Goal: Information Seeking & Learning: Learn about a topic

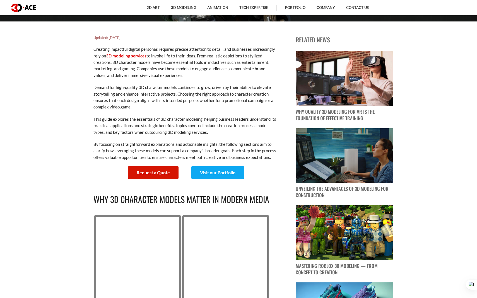
scroll to position [278, 0]
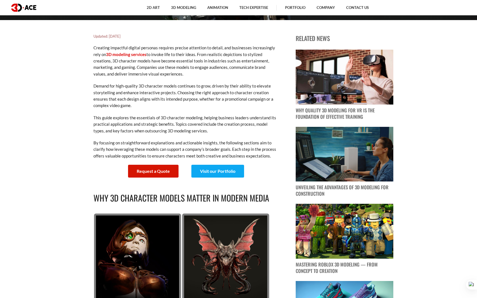
click at [212, 142] on p "By focusing on straightforward explanations and actionable insights, the follow…" at bounding box center [185, 150] width 184 height 20
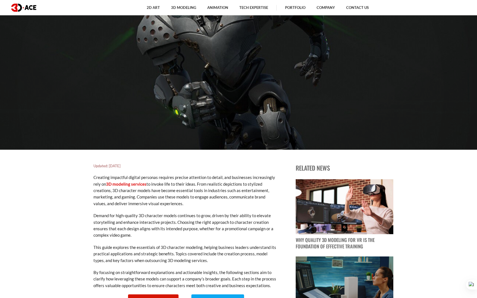
scroll to position [149, 0]
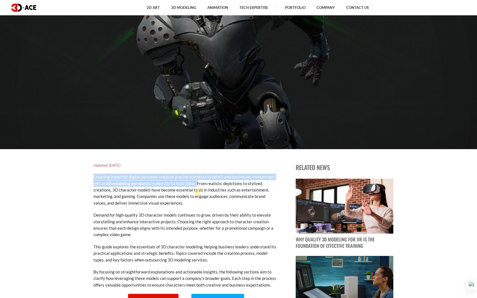
drag, startPoint x: 91, startPoint y: 174, endPoint x: 196, endPoint y: 187, distance: 106.1
copy p "Creating impactful digital personas requires precise attention to detail, and b…"
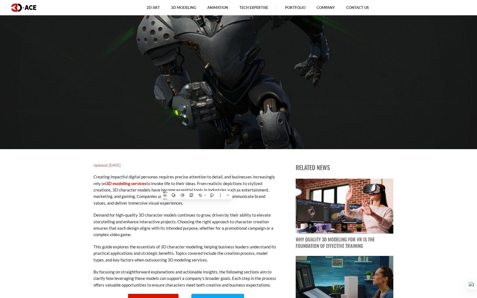
click at [209, 215] on p "Demand for high-quality 3D character models continues to grow, driven by their …" at bounding box center [185, 225] width 184 height 26
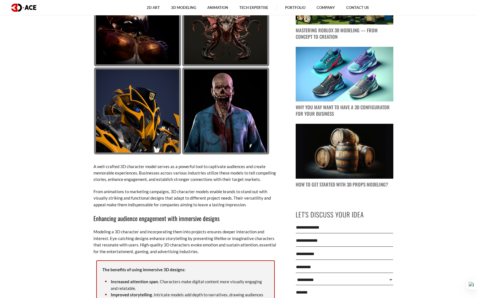
scroll to position [514, 0]
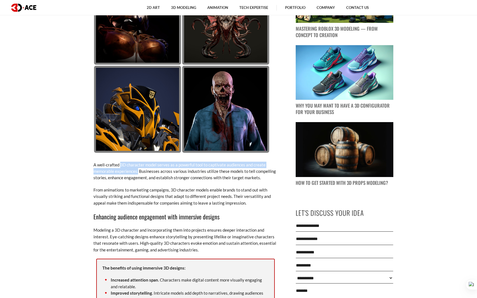
drag, startPoint x: 120, startPoint y: 164, endPoint x: 138, endPoint y: 173, distance: 20.2
click at [138, 173] on p "A well-crafted 3D character model serves as a powerful tool to captivate audien…" at bounding box center [185, 172] width 184 height 20
copy p "3D character model serves as a powerful tool to captivate audiences and create …"
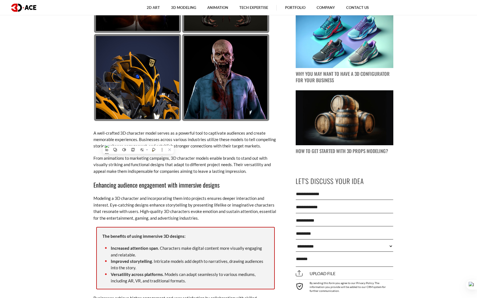
click at [218, 186] on h3 "Enhancing audience engagement with immersive designs" at bounding box center [185, 184] width 184 height 9
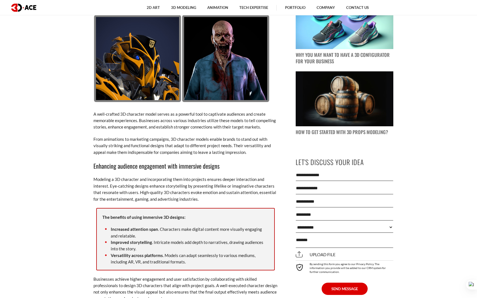
scroll to position [568, 0]
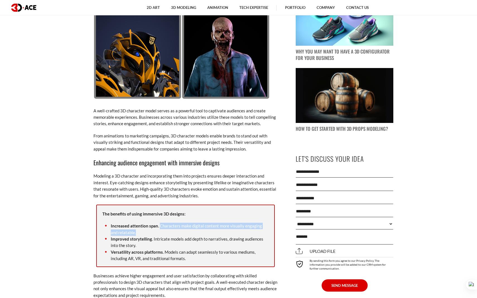
drag, startPoint x: 159, startPoint y: 225, endPoint x: 161, endPoint y: 231, distance: 6.2
click at [161, 231] on li "Increased attention span . Characters make digital content more visually engagi…" at bounding box center [185, 229] width 166 height 13
copy li "Characters make digital content more visually engaging and relatable."
